Goal: Task Accomplishment & Management: Use online tool/utility

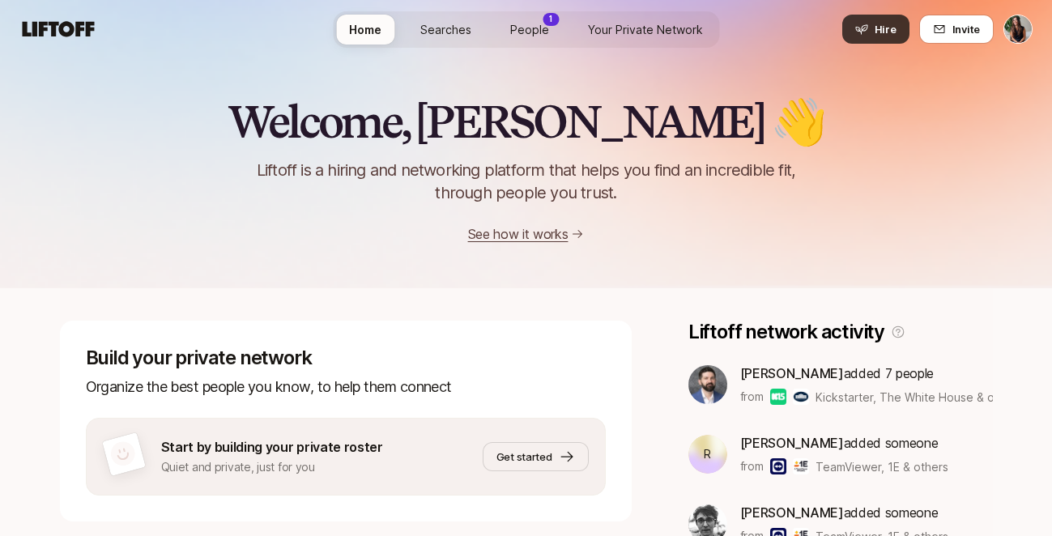
click at [876, 33] on button "Hire" at bounding box center [875, 29] width 67 height 29
click at [963, 31] on span "Invite" at bounding box center [966, 29] width 28 height 16
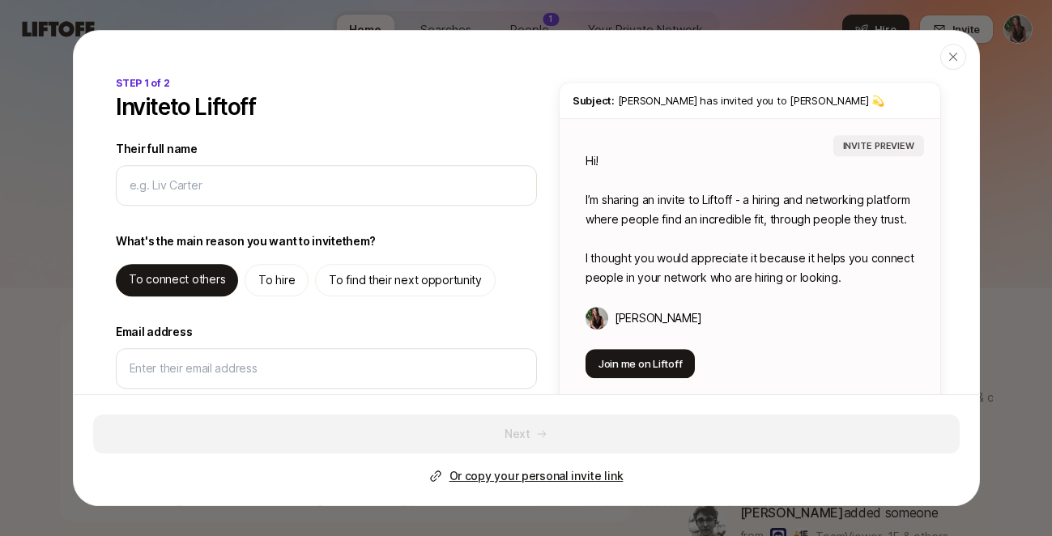
type textarea "x"
click at [482, 478] on p "Or copy your personal invite link" at bounding box center [535, 475] width 174 height 19
click at [951, 49] on div "button" at bounding box center [953, 57] width 26 height 26
